Goal: Check status: Check status

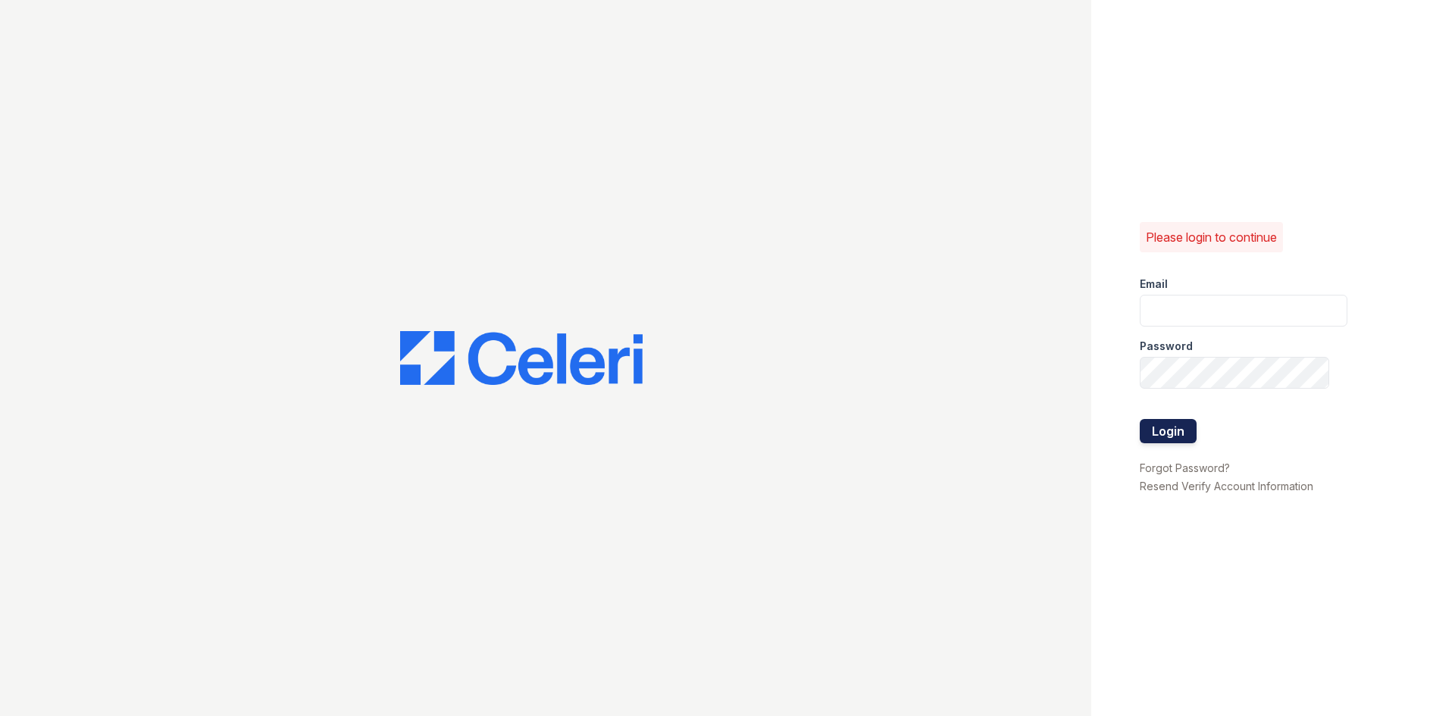
type input "[EMAIL_ADDRESS][DOMAIN_NAME]"
click at [1171, 425] on button "Login" at bounding box center [1168, 431] width 57 height 24
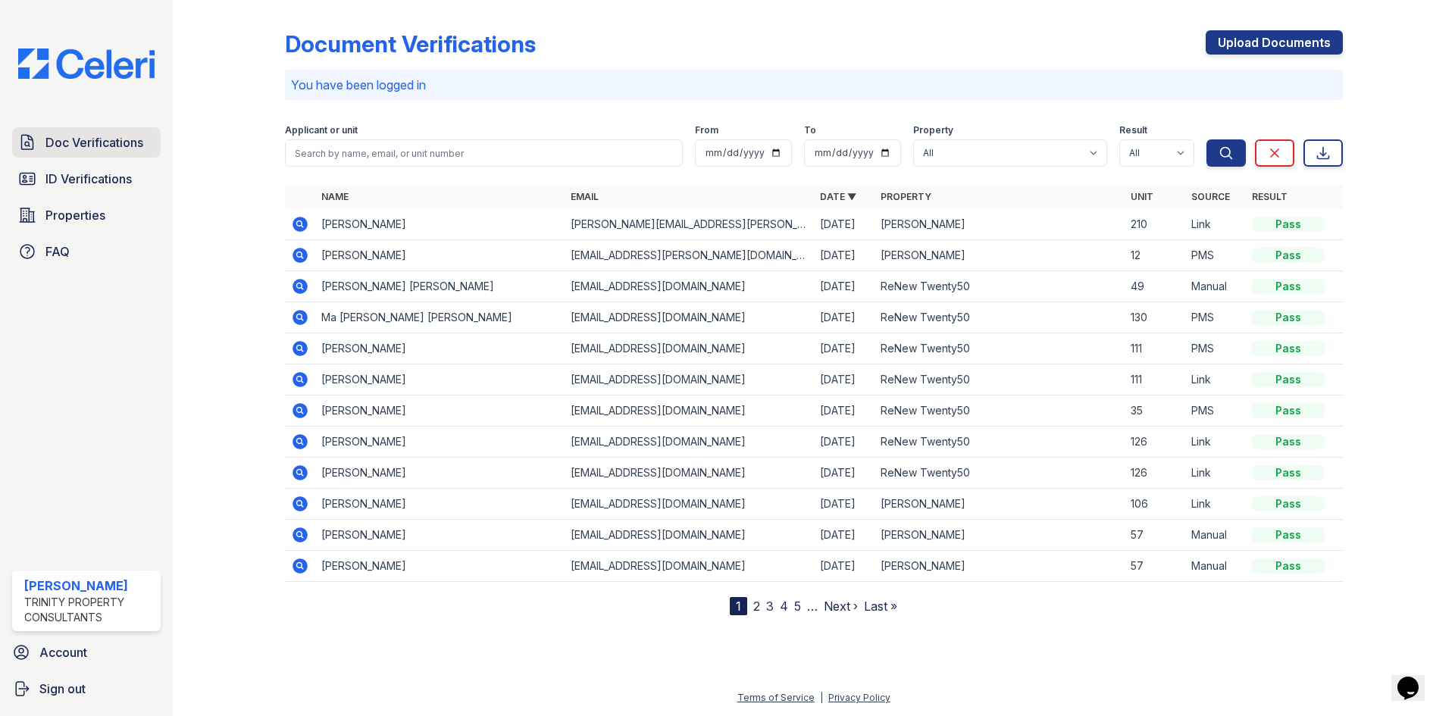
click at [95, 139] on span "Doc Verifications" at bounding box center [94, 142] width 98 height 18
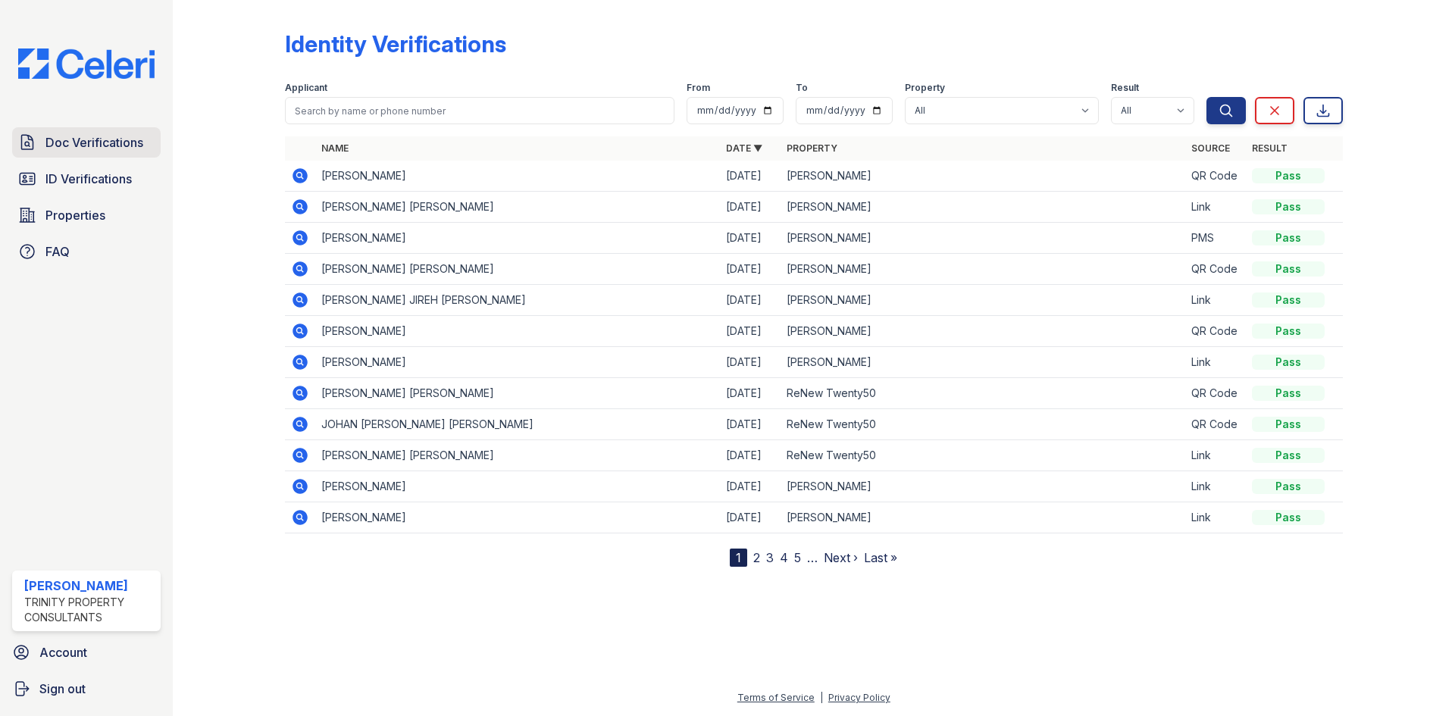
click at [90, 143] on span "Doc Verifications" at bounding box center [94, 142] width 98 height 18
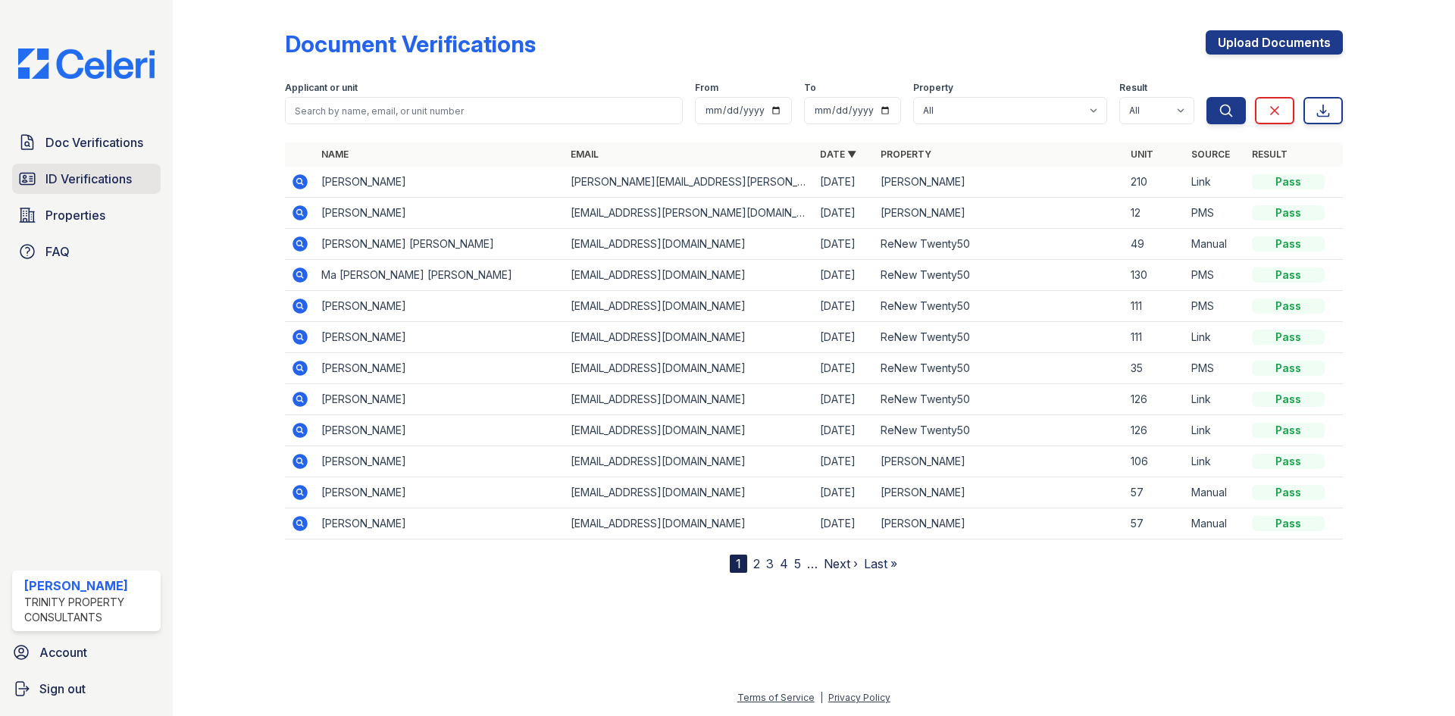
click at [98, 174] on span "ID Verifications" at bounding box center [88, 179] width 86 height 18
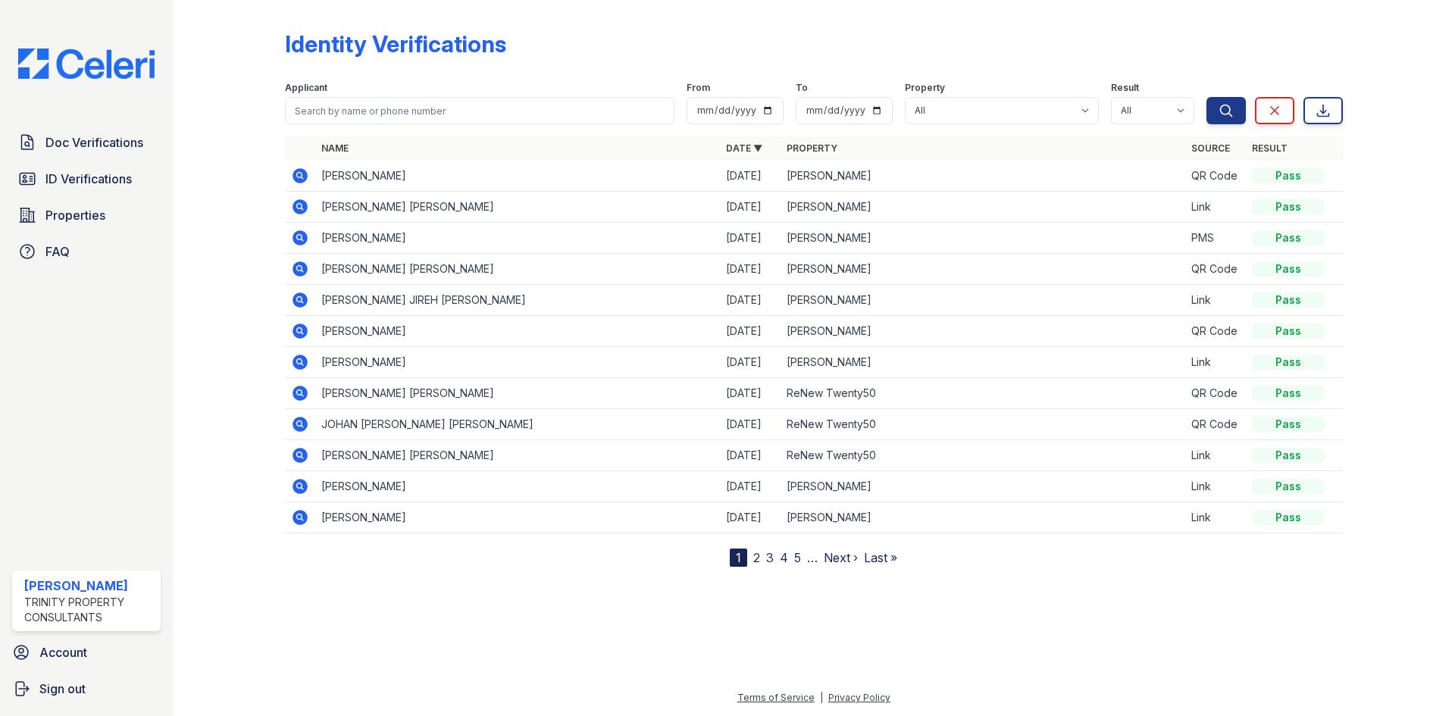
click at [297, 174] on icon at bounding box center [300, 176] width 18 height 18
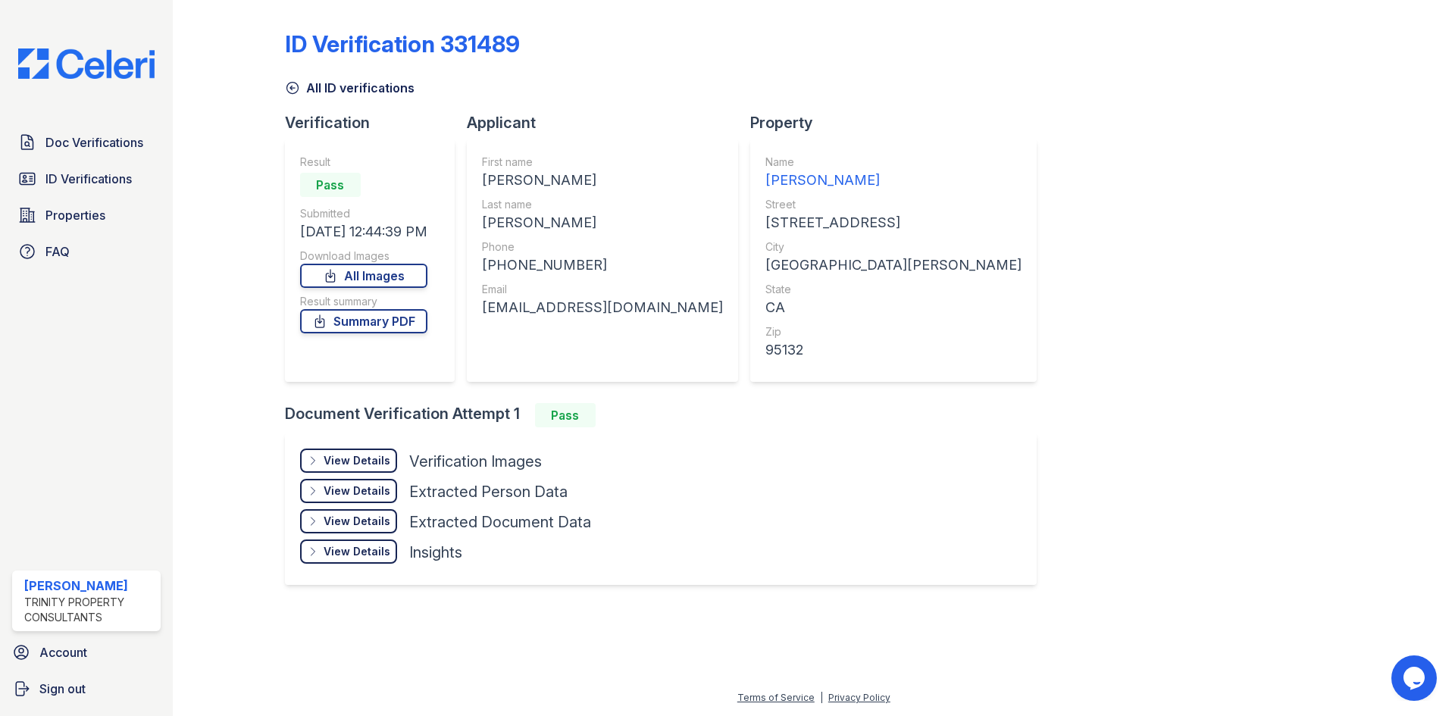
click at [371, 449] on div "View Details Details" at bounding box center [348, 461] width 97 height 24
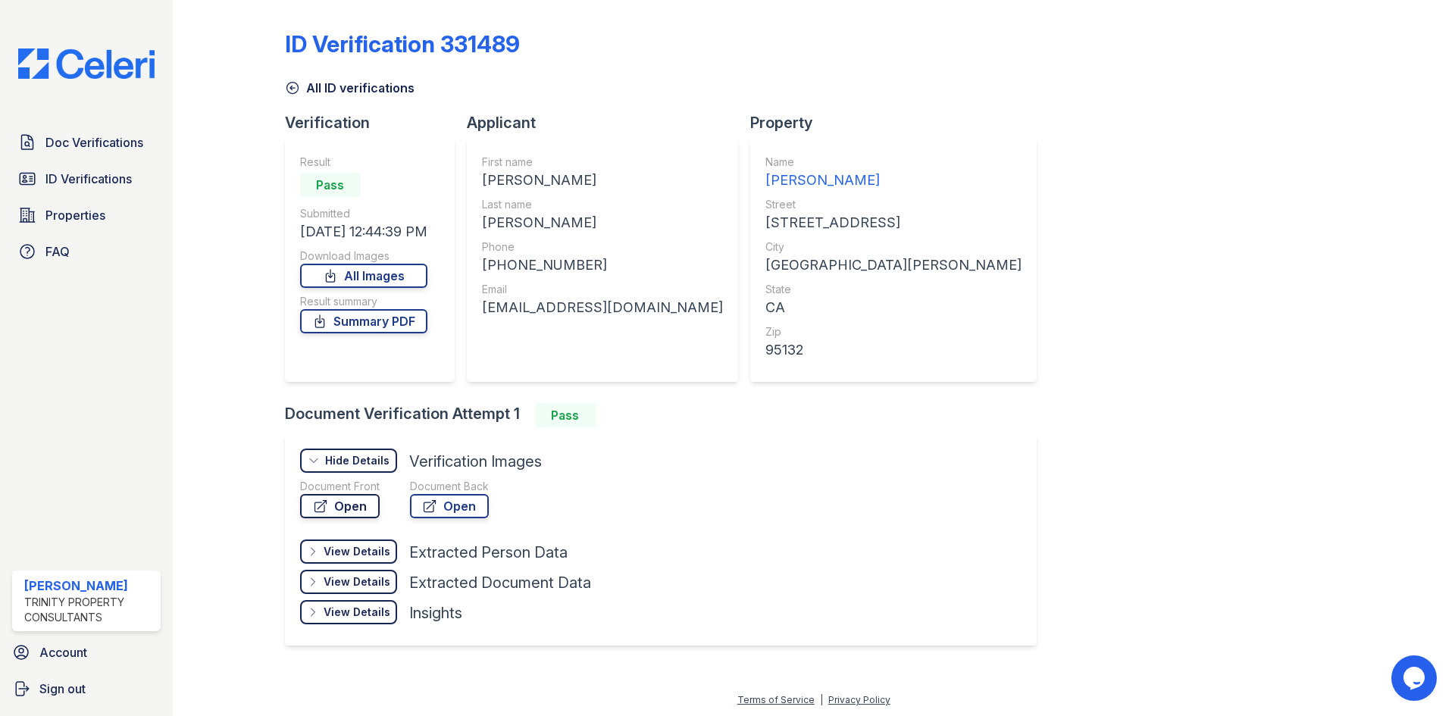
click at [338, 507] on link "Open" at bounding box center [340, 506] width 80 height 24
click at [389, 330] on link "Summary PDF" at bounding box center [363, 321] width 127 height 24
click at [103, 139] on span "Doc Verifications" at bounding box center [94, 142] width 98 height 18
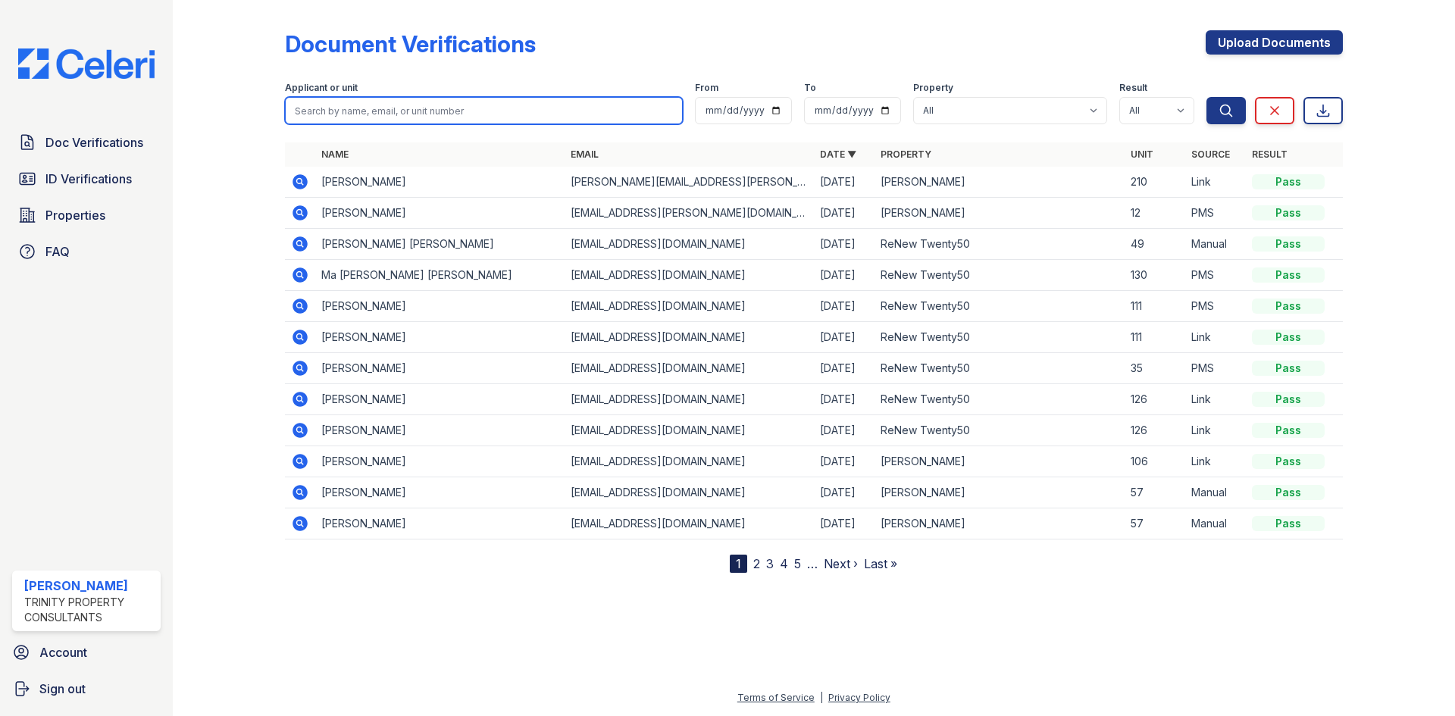
click at [400, 109] on input "search" at bounding box center [484, 110] width 398 height 27
type input "LISETTE"
click at [1206, 97] on button "Search" at bounding box center [1225, 110] width 39 height 27
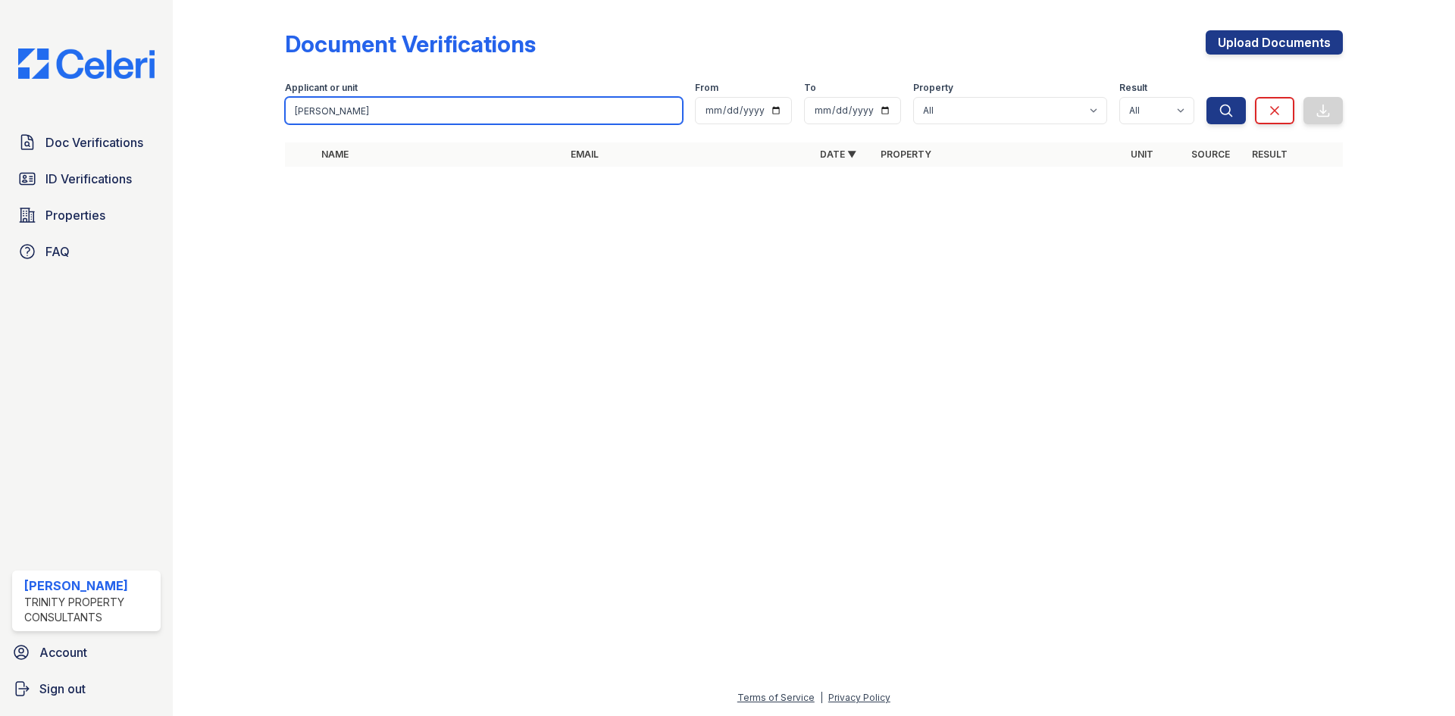
click at [480, 100] on input "LISETTE" at bounding box center [484, 110] width 398 height 27
type input "L"
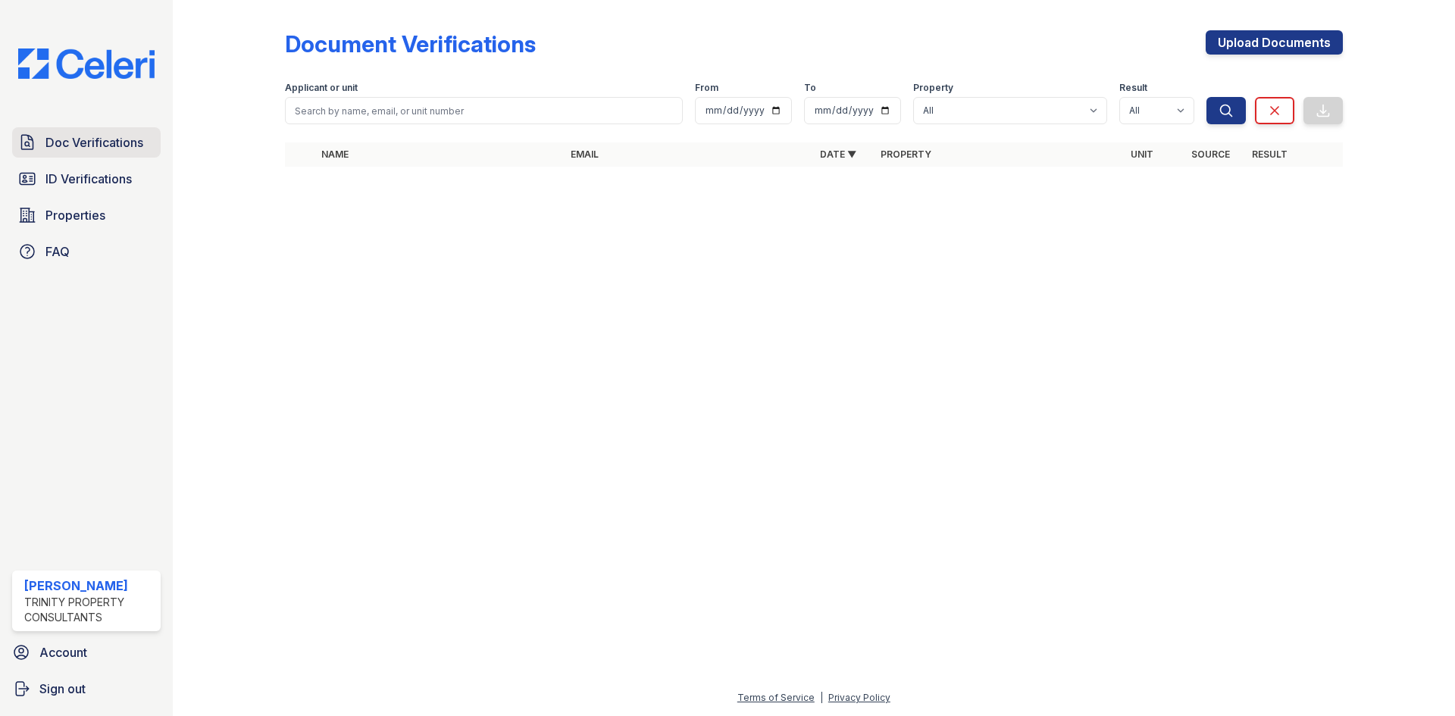
click at [84, 136] on span "Doc Verifications" at bounding box center [94, 142] width 98 height 18
